Goal: Task Accomplishment & Management: Manage account settings

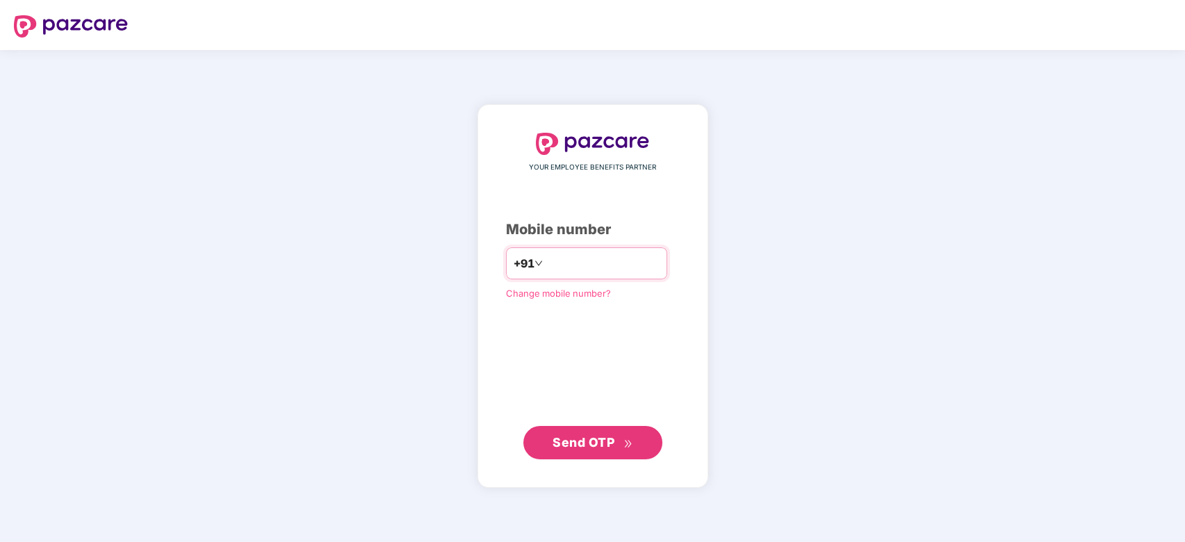
type input "**********"
click at [580, 448] on span "Send OTP" at bounding box center [584, 441] width 62 height 15
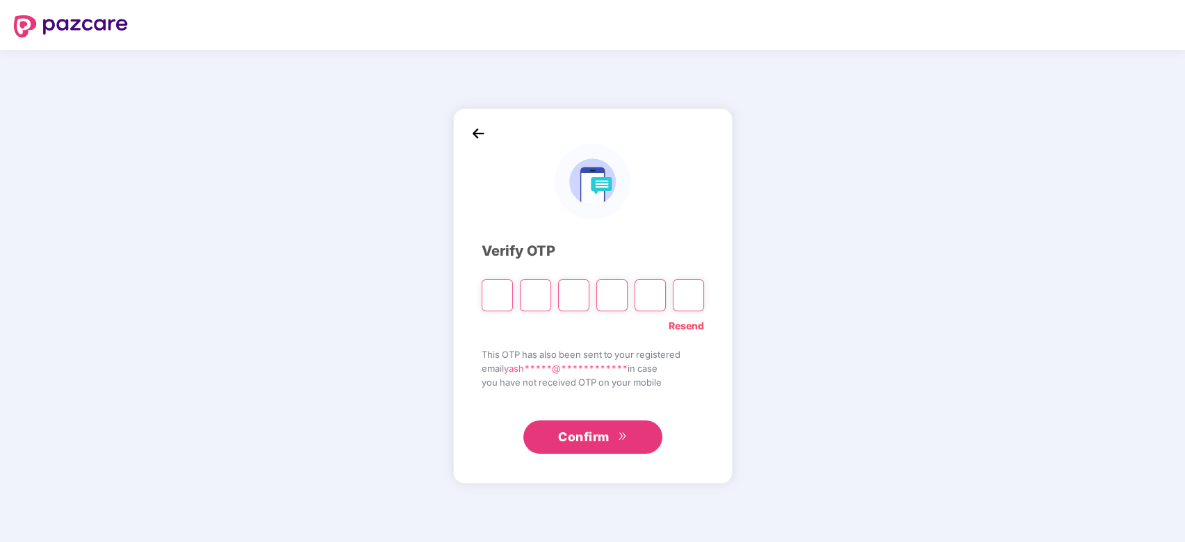
type input "*"
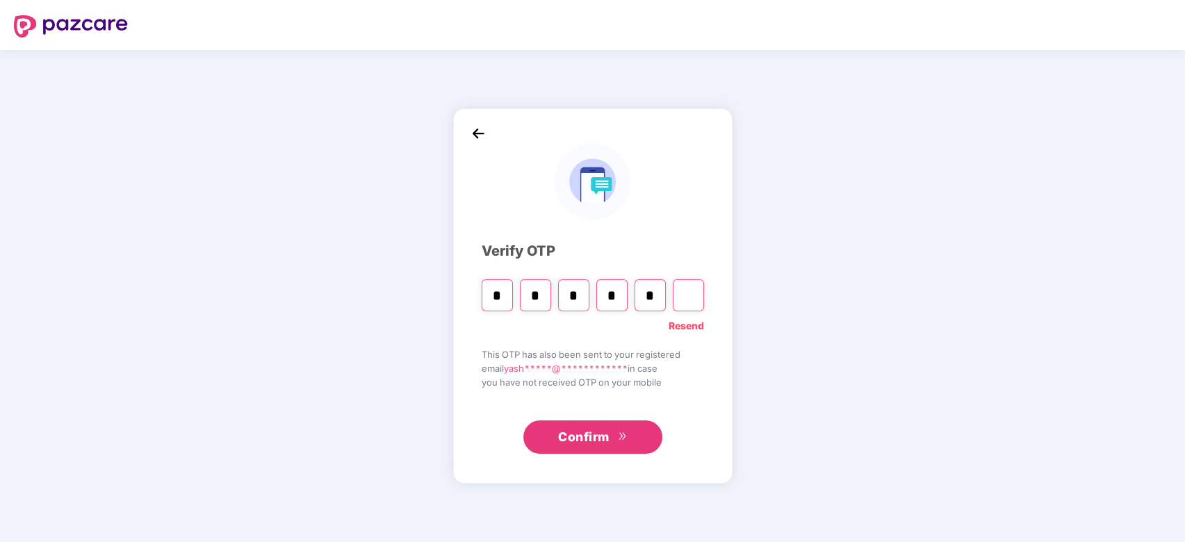
type input "*"
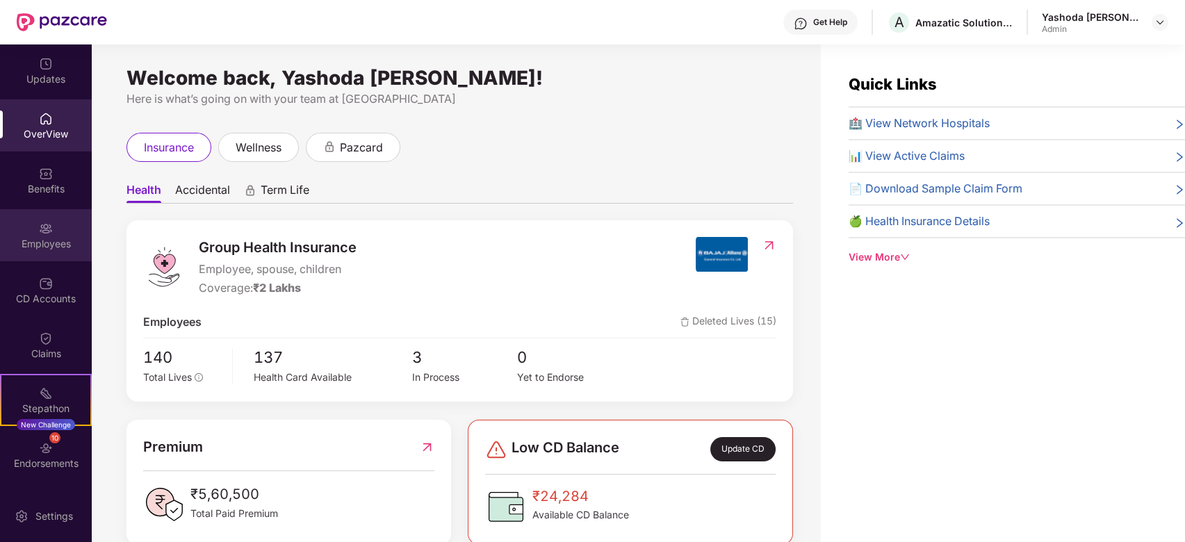
click at [49, 251] on div "Employees" at bounding box center [46, 235] width 92 height 52
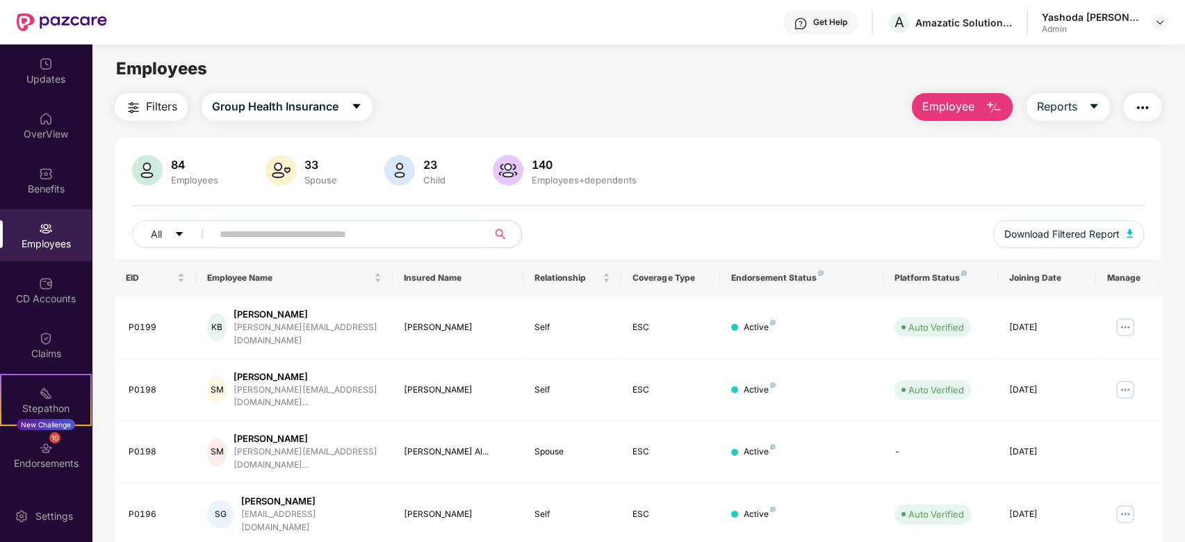
click at [403, 232] on input "text" at bounding box center [345, 234] width 250 height 21
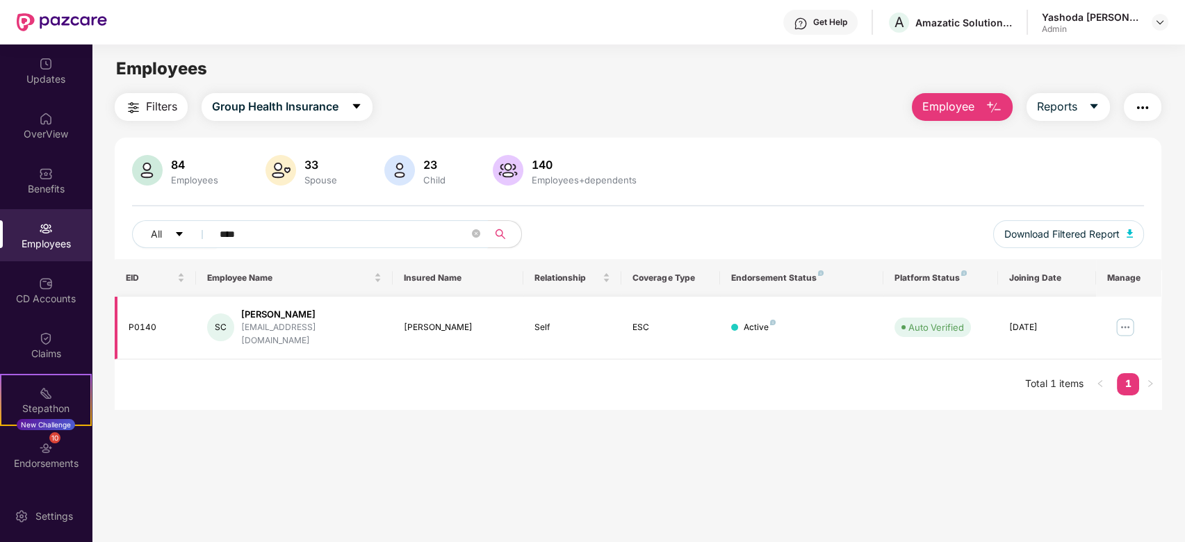
type input "****"
click at [1124, 325] on img at bounding box center [1125, 327] width 22 height 22
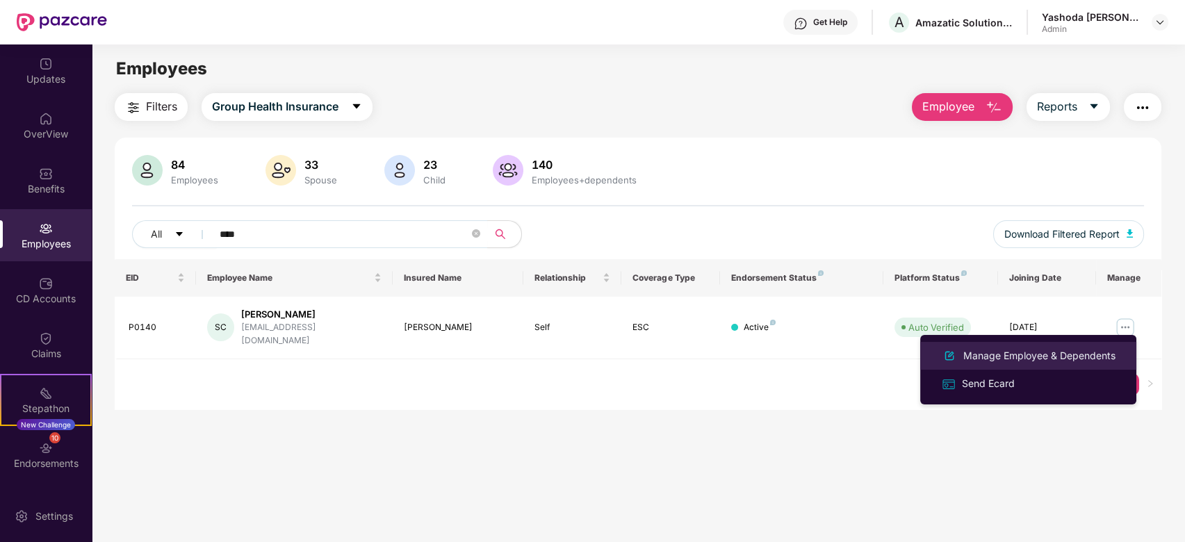
click at [1078, 357] on div "Manage Employee & Dependents" at bounding box center [1040, 355] width 158 height 15
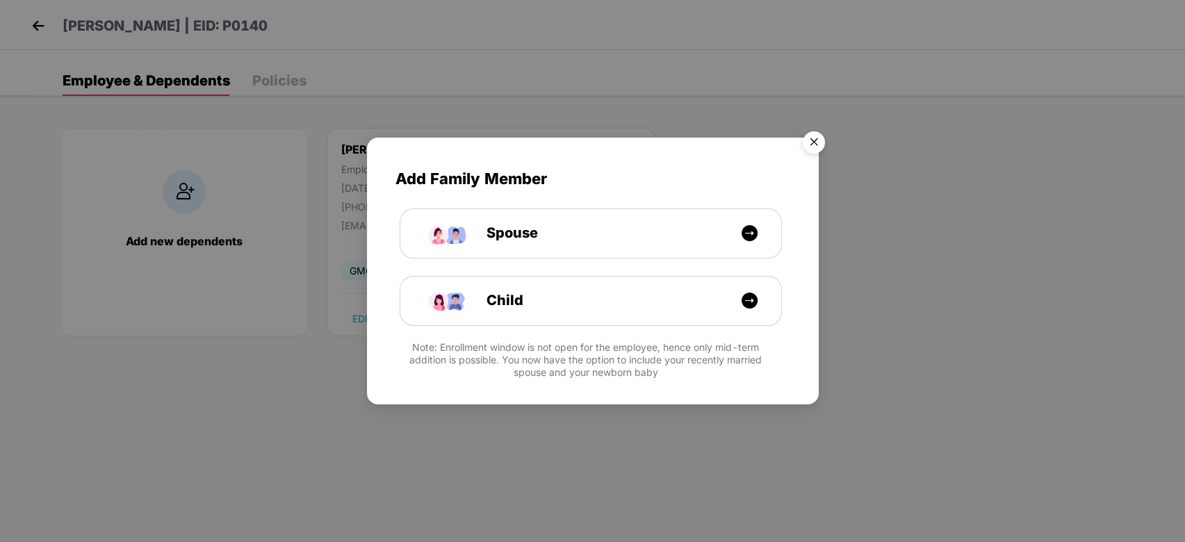
click at [815, 142] on img "Close" at bounding box center [814, 144] width 39 height 39
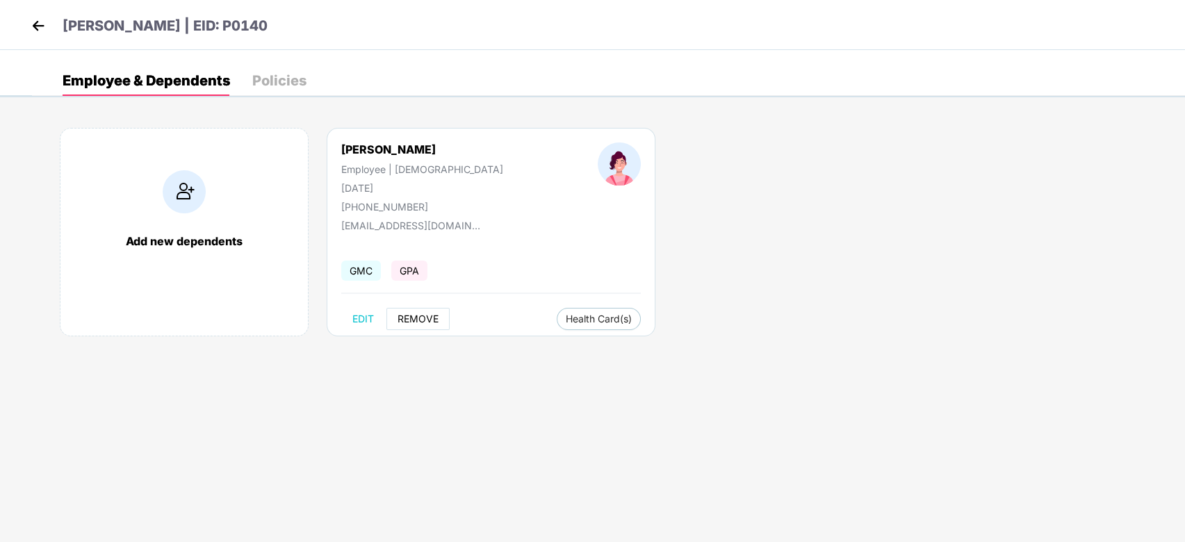
click at [412, 323] on span "REMOVE" at bounding box center [418, 318] width 41 height 11
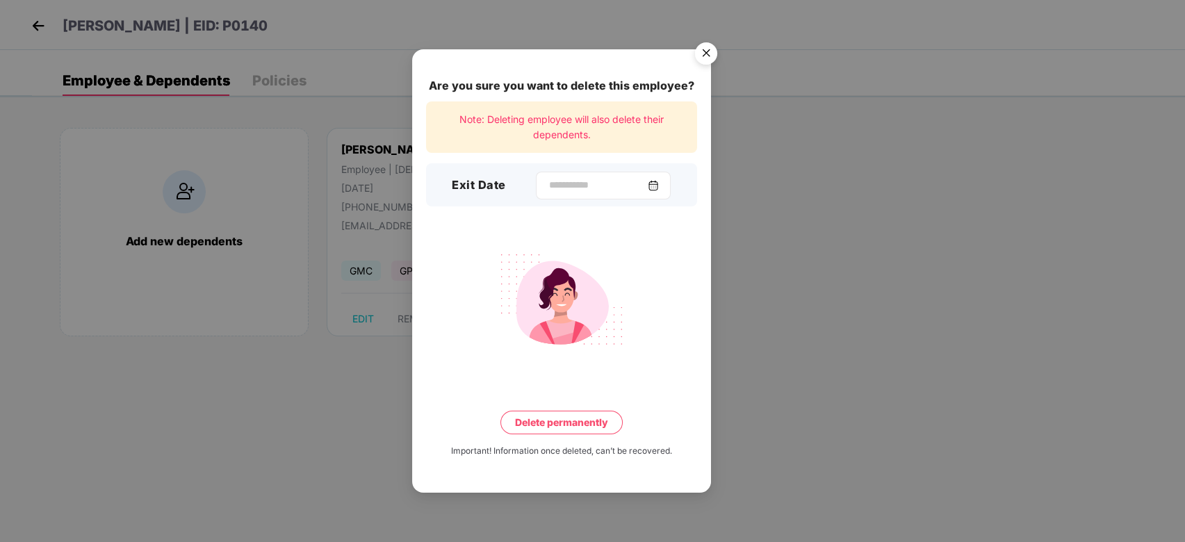
click at [658, 188] on img at bounding box center [653, 185] width 11 height 11
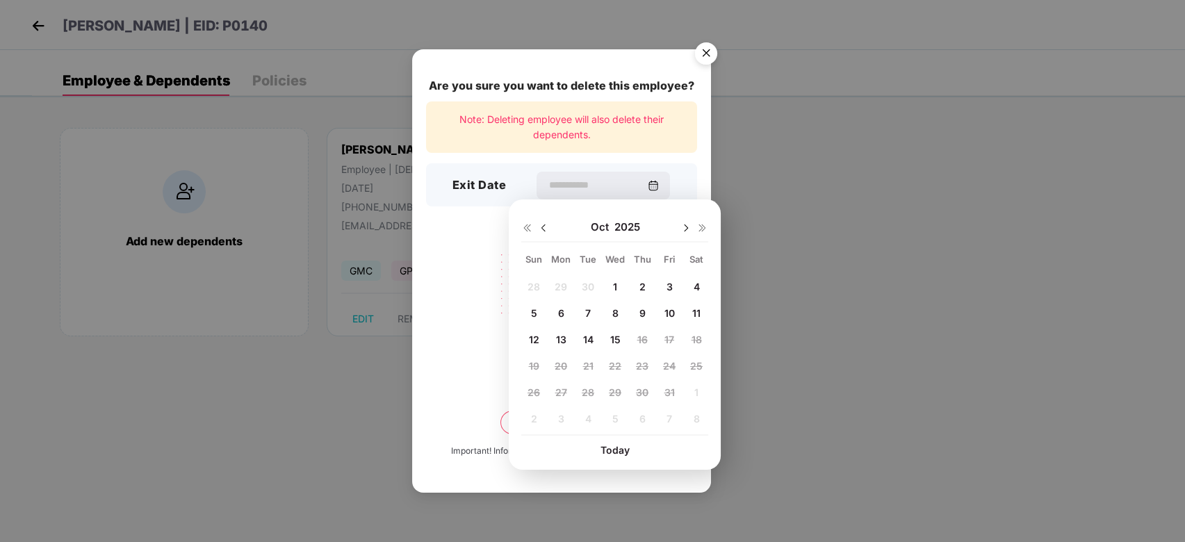
click at [616, 341] on span "15" at bounding box center [615, 340] width 10 height 12
type input "**********"
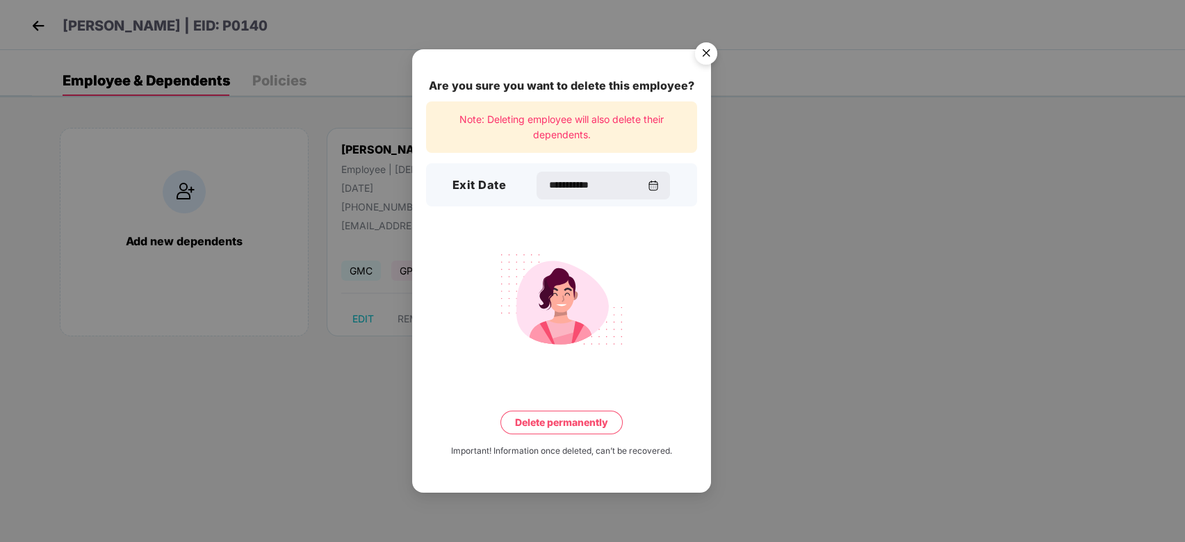
click at [578, 417] on button "Delete permanently" at bounding box center [561, 423] width 122 height 24
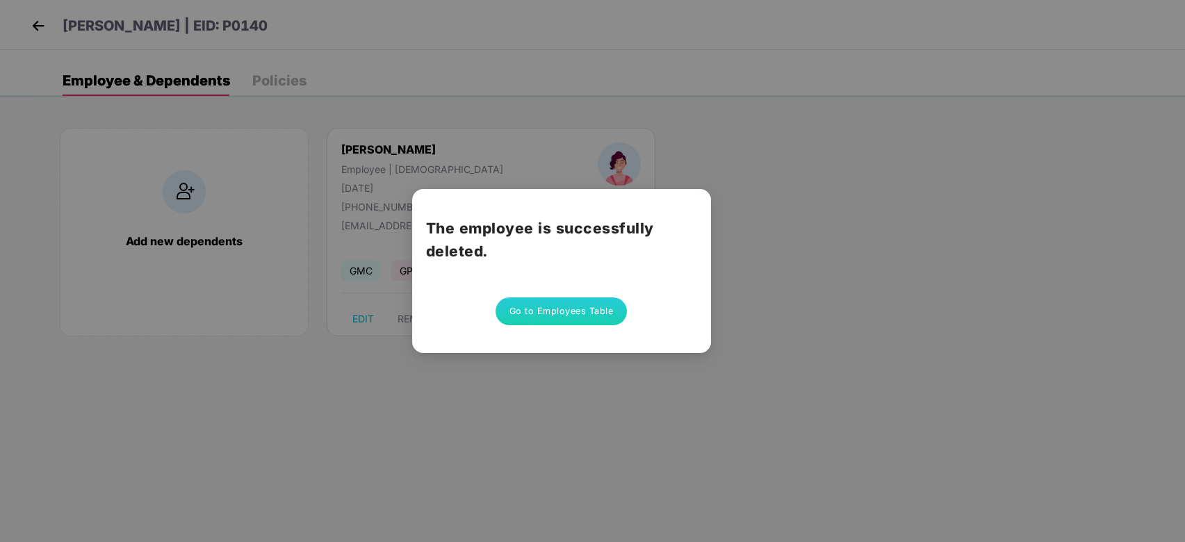
click at [664, 384] on div "The employee is successfully deleted. Go to Employees Table" at bounding box center [592, 271] width 1185 height 542
click at [758, 356] on div "The employee is successfully deleted. Go to Employees Table" at bounding box center [592, 271] width 1185 height 542
click at [829, 329] on div "The employee is successfully deleted. Go to Employees Table" at bounding box center [592, 271] width 1185 height 542
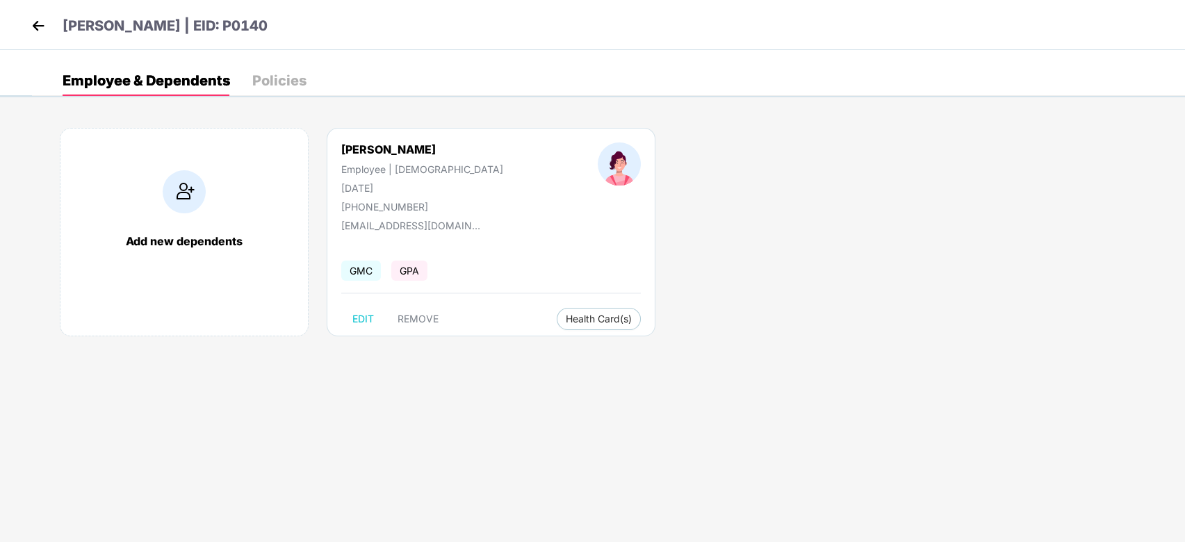
click at [406, 372] on body "Shweta Chaudhari | EID: P0140 Employee & Dependents Policies Add new dependents…" at bounding box center [592, 271] width 1185 height 542
click at [399, 325] on span "REMOVE" at bounding box center [418, 318] width 41 height 11
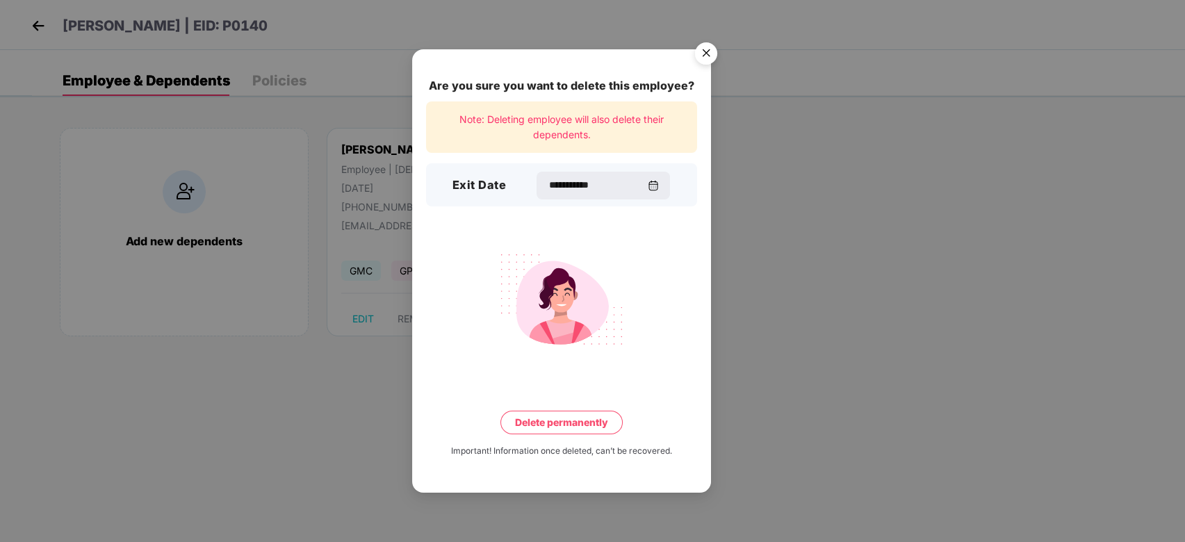
click at [598, 434] on button "Delete permanently" at bounding box center [561, 423] width 122 height 24
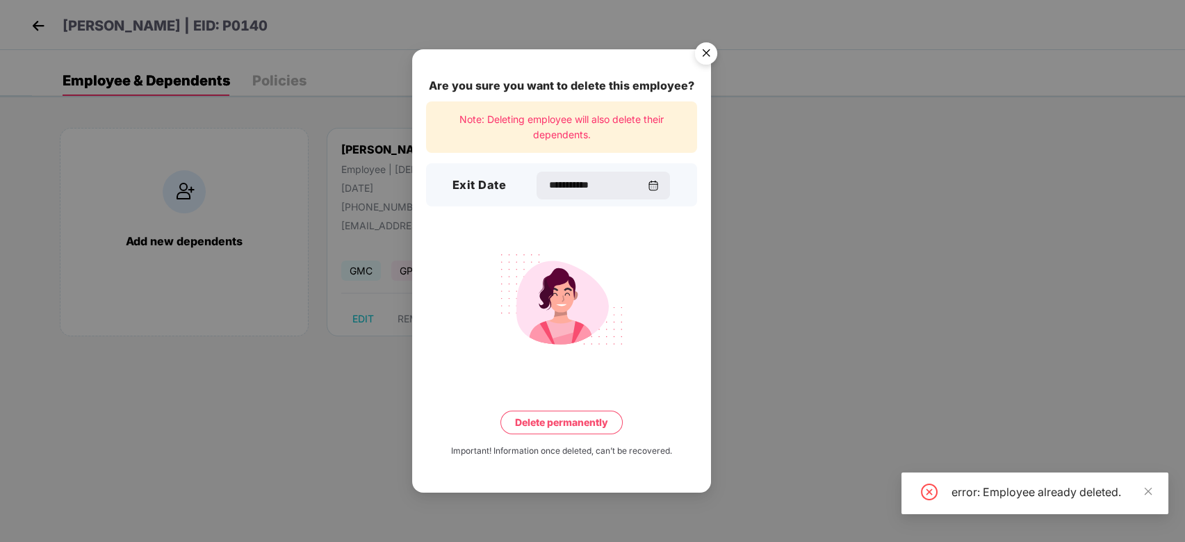
click at [1143, 480] on div "error: Employee already deleted." at bounding box center [1035, 494] width 267 height 42
click at [691, 58] on img "Close" at bounding box center [706, 55] width 39 height 39
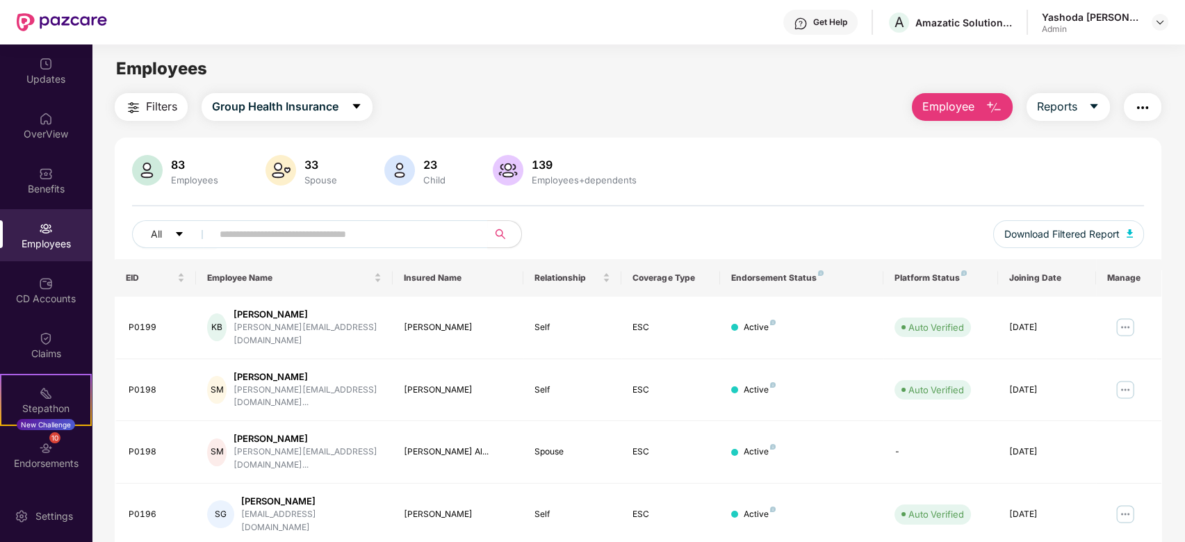
click at [664, 97] on div "Filters Group Health Insurance Employee Reports" at bounding box center [639, 107] width 1048 height 28
